Goal: Find specific page/section: Find specific page/section

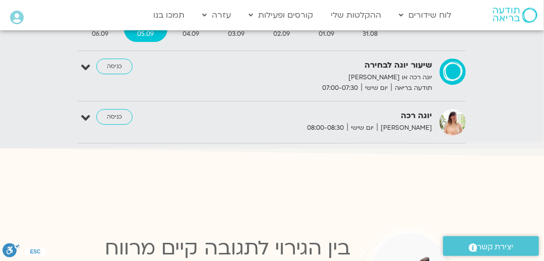
scroll to position [1000, 0]
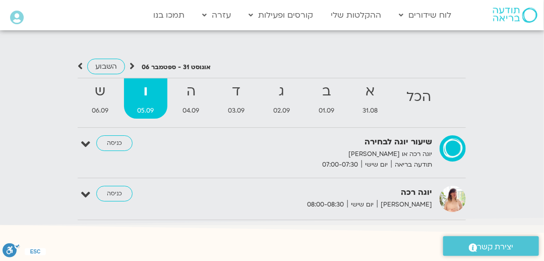
click at [155, 81] on strong "ו" at bounding box center [145, 91] width 43 height 23
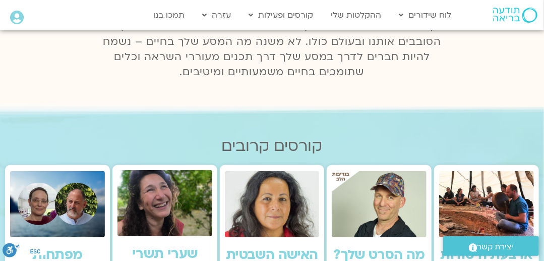
scroll to position [0, 0]
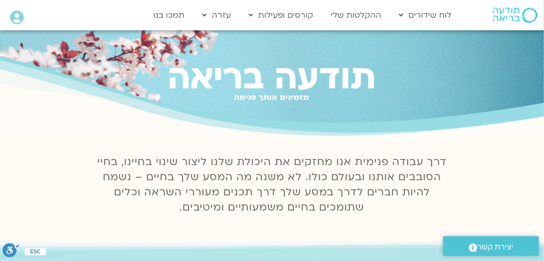
click at [18, 16] on icon at bounding box center [17, 18] width 14 height 14
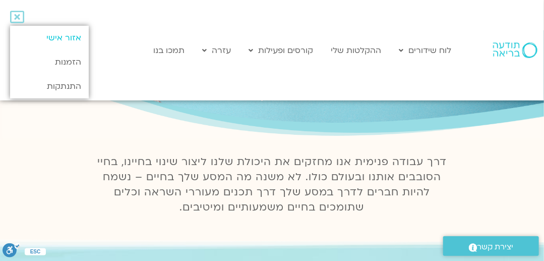
click at [67, 36] on link "אזור אישי" at bounding box center [49, 38] width 79 height 24
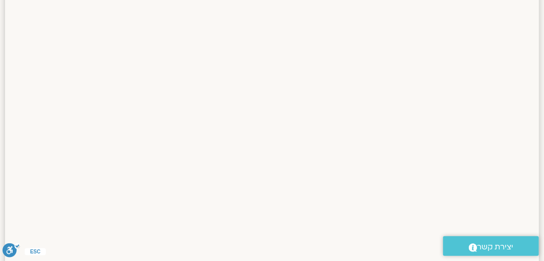
scroll to position [461, 0]
